Goal: Task Accomplishment & Management: Use online tool/utility

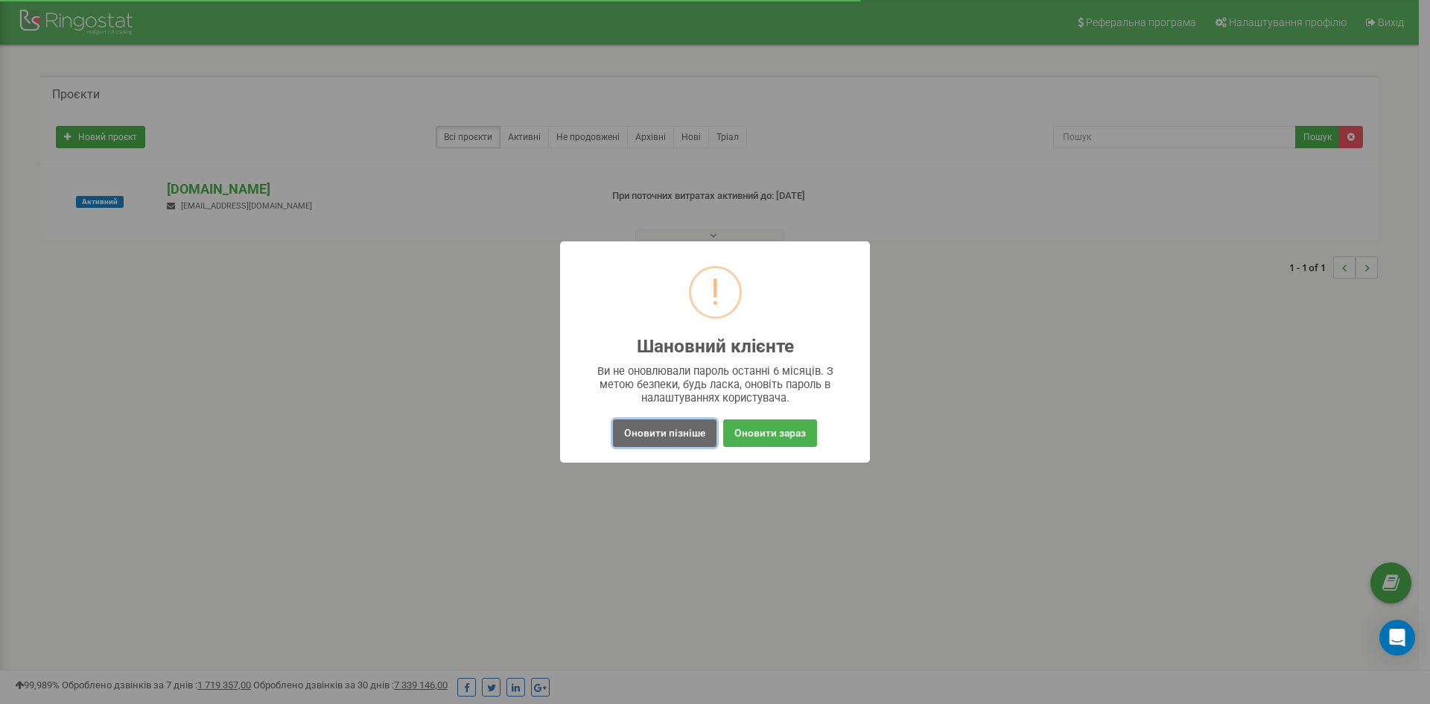
click at [661, 435] on button "Оновити пізніше" at bounding box center [665, 433] width 104 height 28
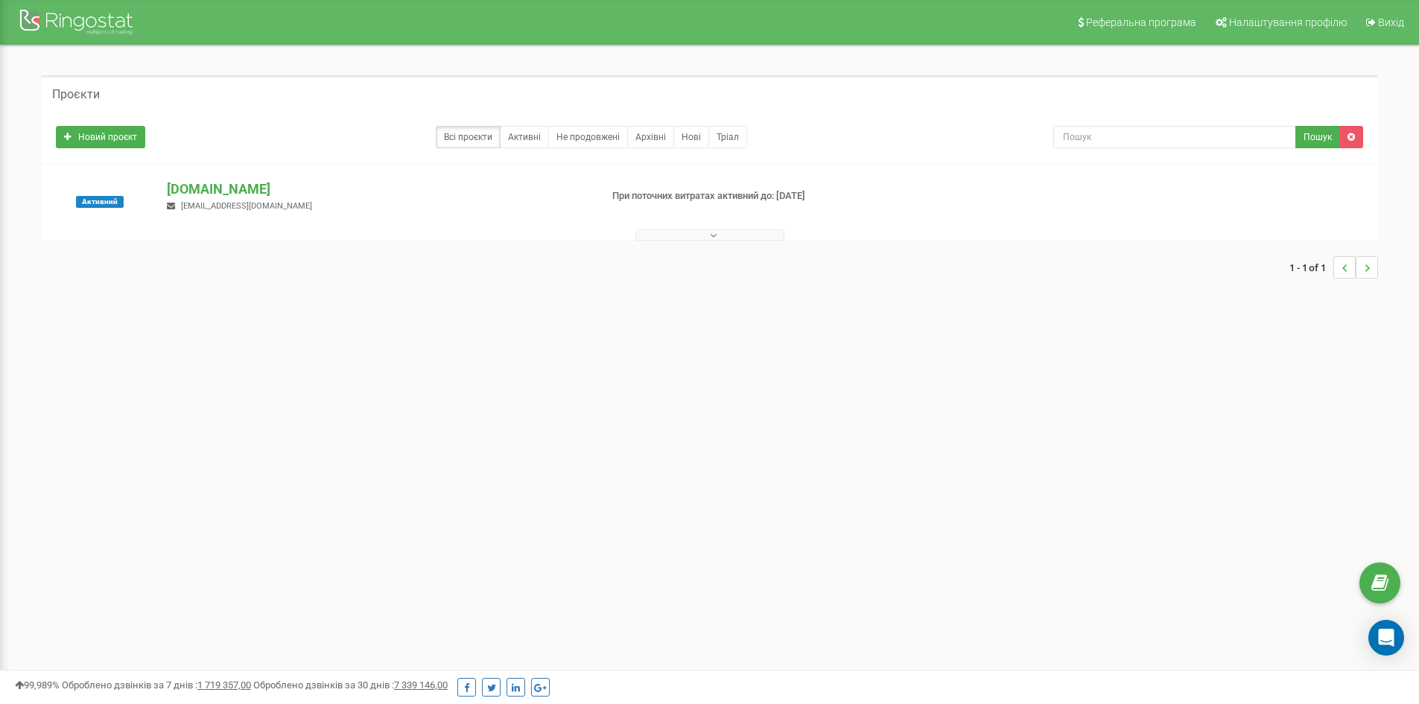
click at [694, 236] on button at bounding box center [709, 234] width 149 height 11
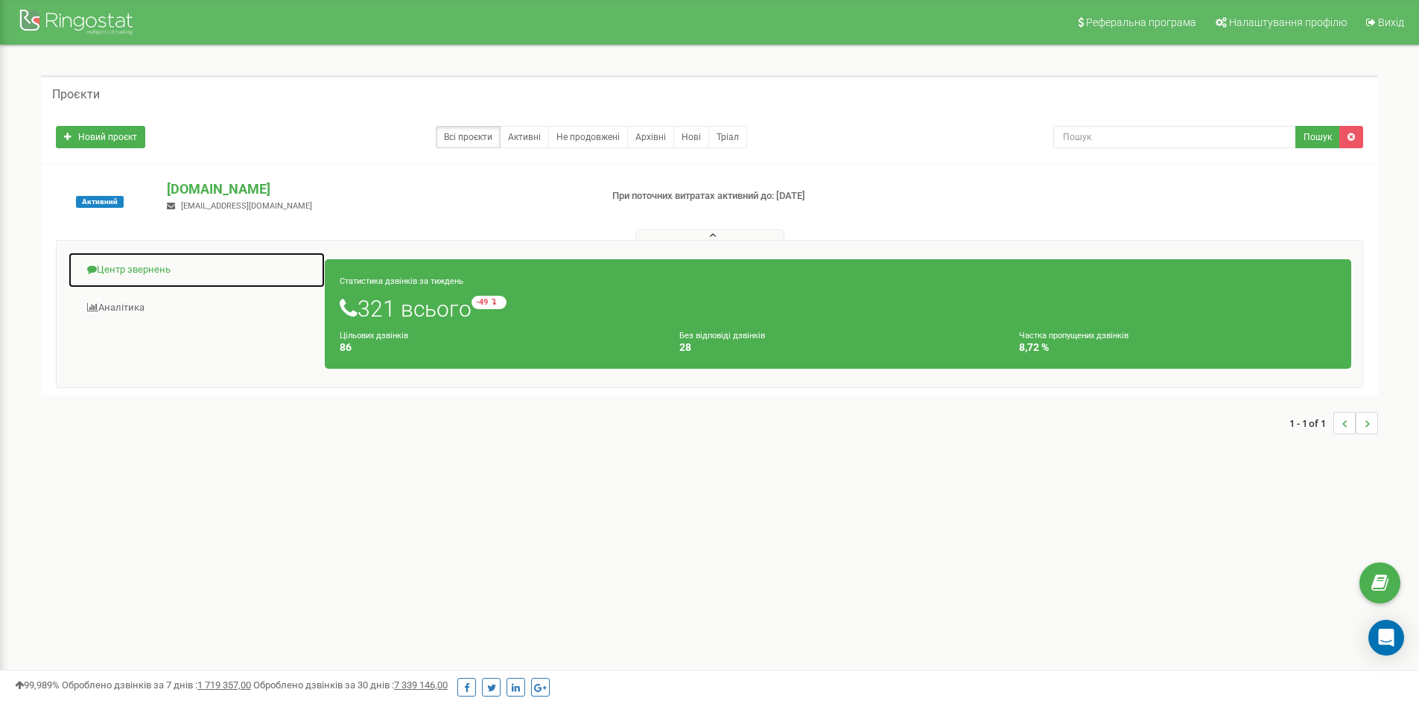
click at [136, 267] on link "Центр звернень" at bounding box center [197, 270] width 258 height 37
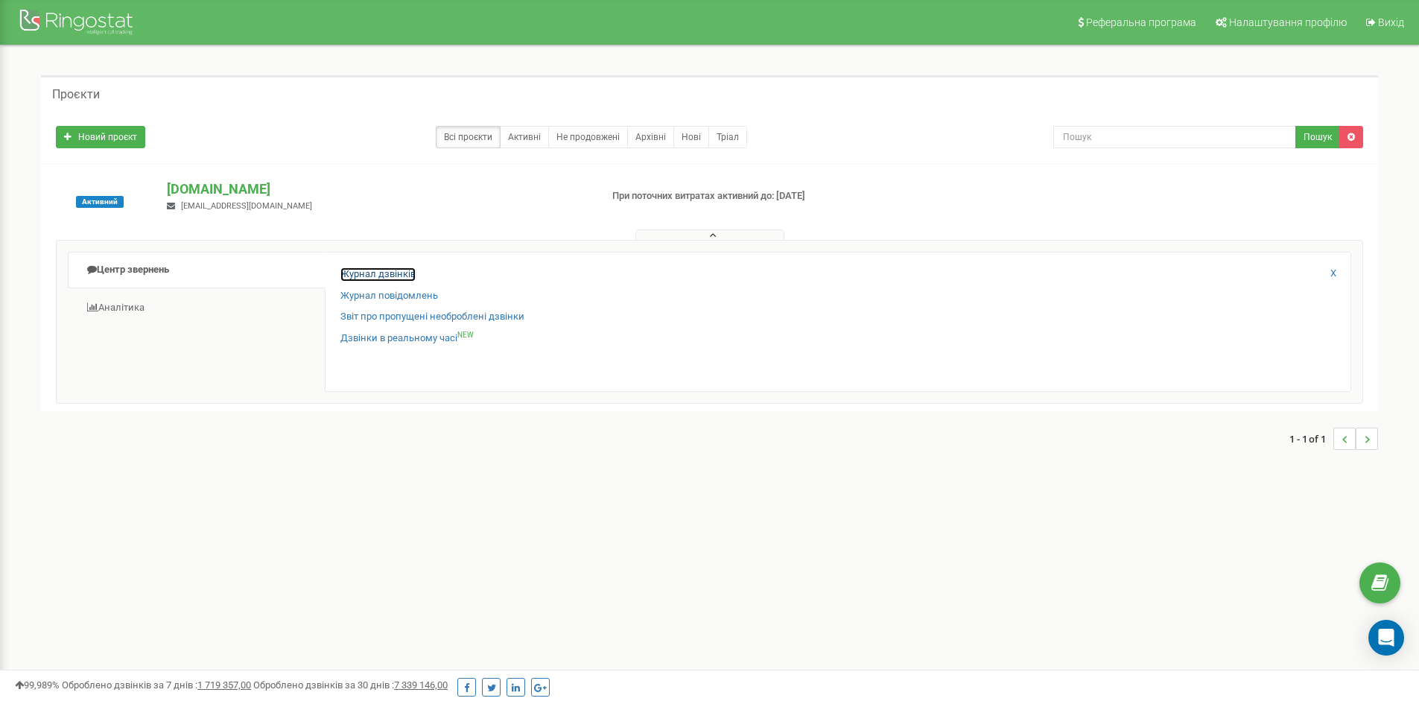
click at [364, 270] on link "Журнал дзвінків" at bounding box center [377, 274] width 75 height 14
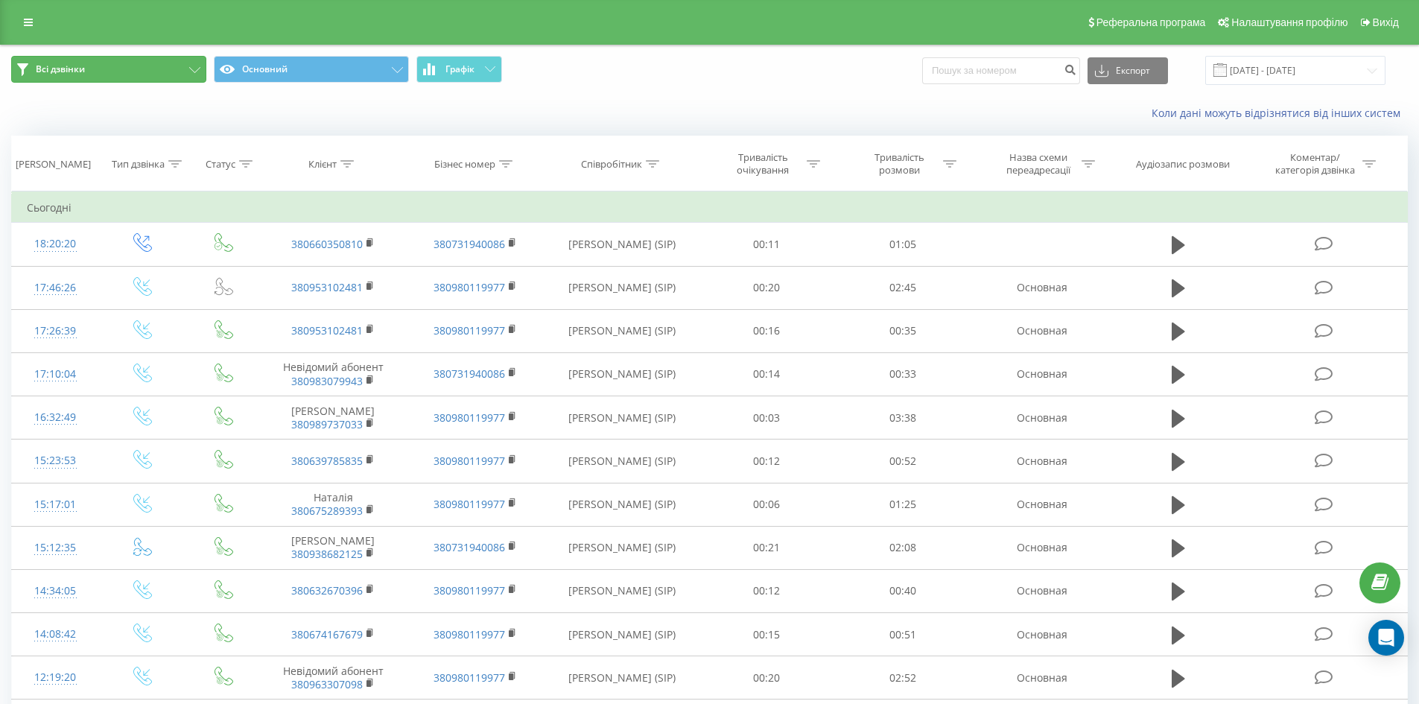
click at [178, 75] on button "Всі дзвінки" at bounding box center [108, 69] width 195 height 27
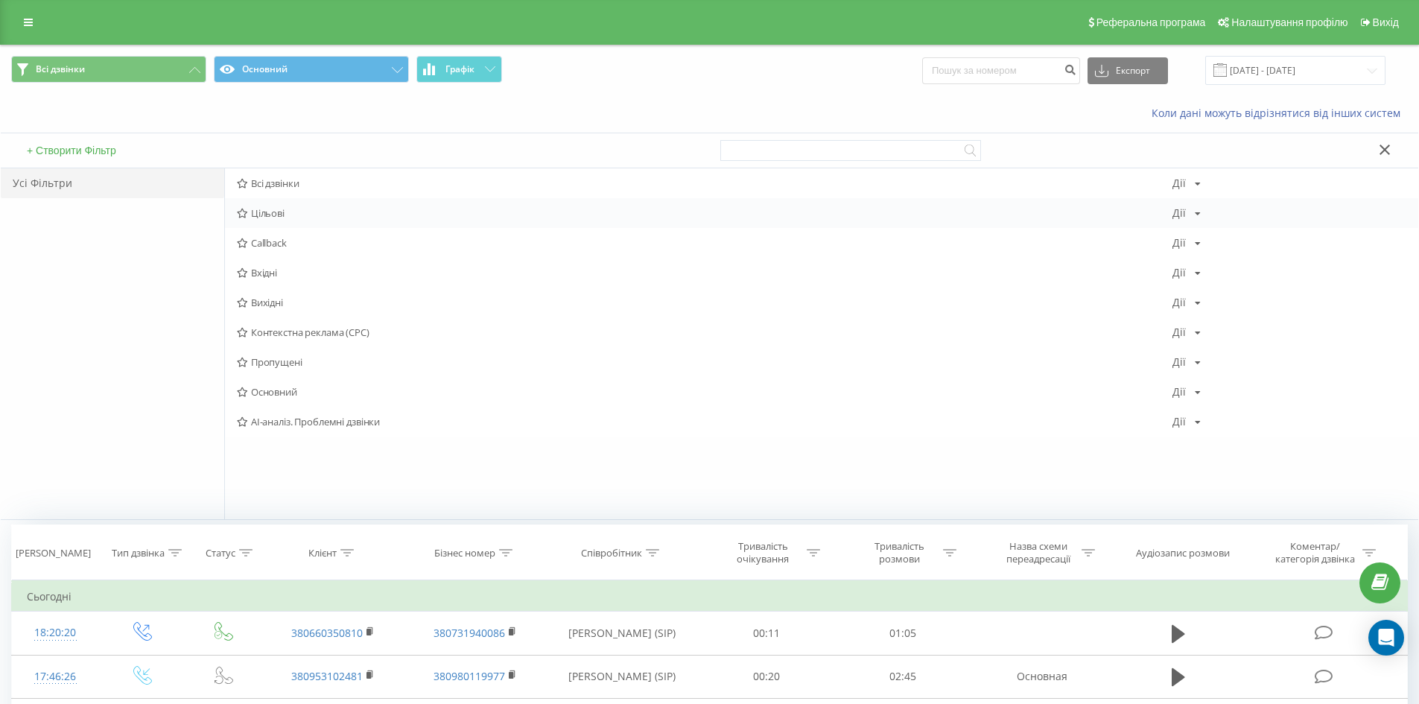
click at [256, 210] on span "Цільові" at bounding box center [705, 213] width 936 height 10
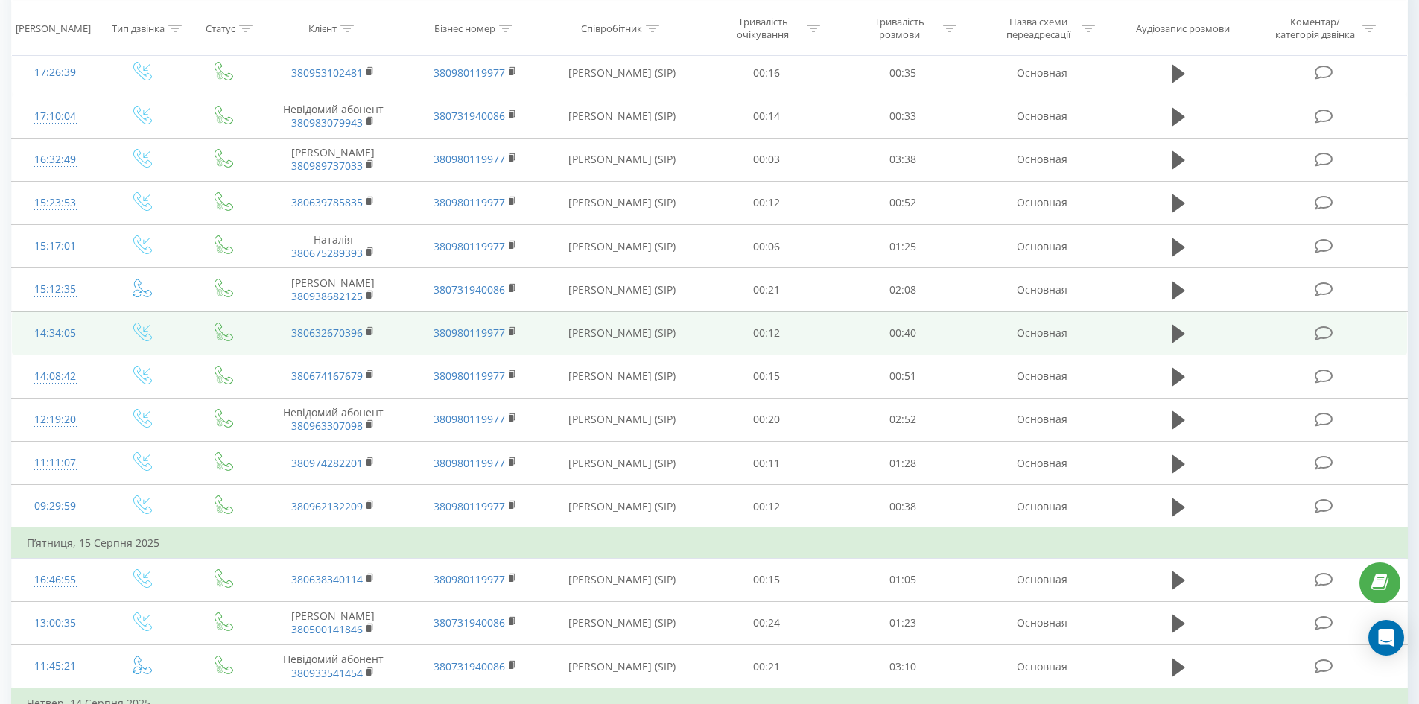
scroll to position [149, 0]
